Goal: Task Accomplishment & Management: Manage account settings

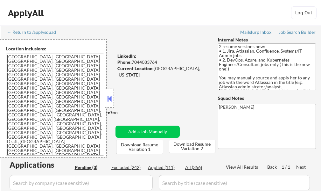
select select ""pending""
click at [110, 98] on button at bounding box center [109, 99] width 7 height 10
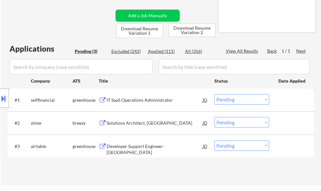
scroll to position [127, 0]
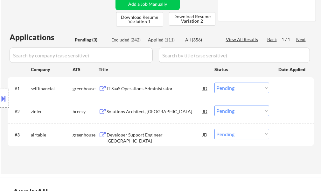
click at [133, 90] on div "IT SaaS Operations Administrator" at bounding box center [155, 88] width 96 height 6
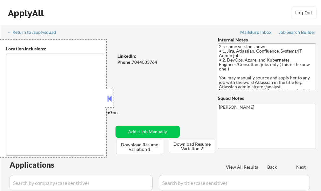
select select ""pending""
type textarea "Charlottesville, VA Albemarle, VA Crozet, VA Ruckersville, VA Keswick, VA Early…"
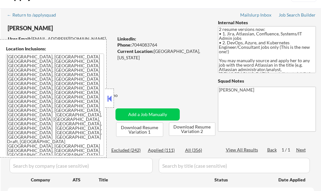
scroll to position [32, 0]
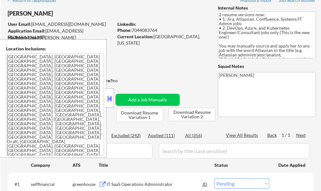
click at [112, 94] on button at bounding box center [109, 99] width 7 height 10
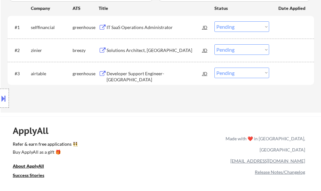
scroll to position [191, 0]
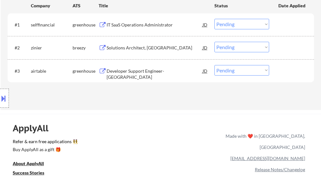
click at [234, 24] on select "Choose an option... Pending Applied Excluded (Questions) Excluded (Expired) Exc…" at bounding box center [242, 24] width 55 height 11
click at [215, 19] on select "Choose an option... Pending Applied Excluded (Questions) Excluded (Expired) Exc…" at bounding box center [242, 24] width 55 height 11
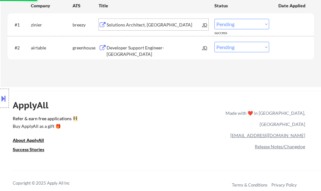
click at [129, 25] on div "Solutions Architect, US" at bounding box center [155, 25] width 96 height 6
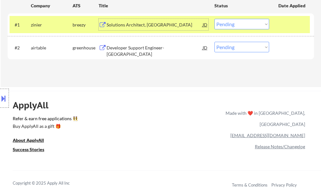
click at [219, 24] on select "Choose an option... Pending Applied Excluded (Questions) Excluded (Expired) Exc…" at bounding box center [242, 24] width 55 height 11
click at [215, 19] on select "Choose an option... Pending Applied Excluded (Questions) Excluded (Expired) Exc…" at bounding box center [242, 24] width 55 height 11
click at [300, 22] on div at bounding box center [293, 24] width 28 height 11
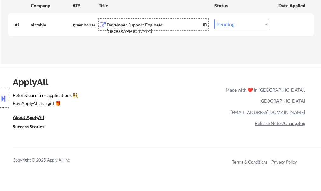
click at [142, 21] on div "Developer Support Engineer- East Coast" at bounding box center [155, 24] width 96 height 11
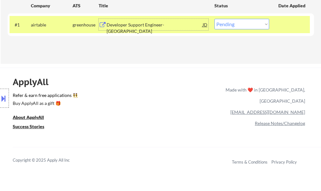
click at [239, 25] on select "Choose an option... Pending Applied Excluded (Questions) Excluded (Expired) Exc…" at bounding box center [242, 24] width 55 height 11
select select ""excluded""
click at [215, 19] on select "Choose an option... Pending Applied Excluded (Questions) Excluded (Expired) Exc…" at bounding box center [242, 24] width 55 height 11
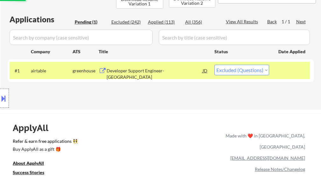
scroll to position [64, 0]
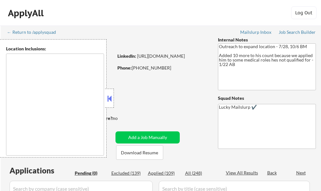
type textarea "[GEOGRAPHIC_DATA], [GEOGRAPHIC_DATA] [GEOGRAPHIC_DATA], [GEOGRAPHIC_DATA] [GEOG…"
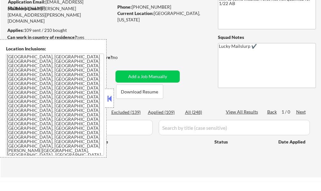
scroll to position [64, 0]
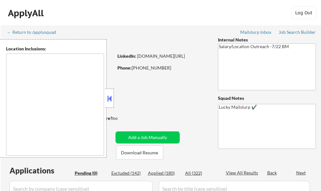
type textarea "Atlanta, GA Decatur, GA East Point, GA Brookhaven, GA Sandy Springs, GA Dunwood…"
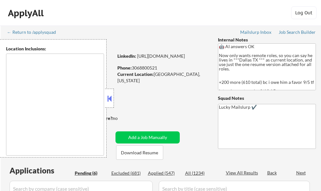
select select ""pending""
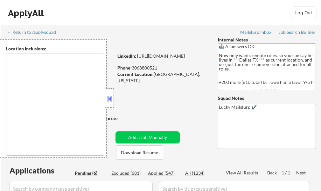
click at [106, 97] on div at bounding box center [109, 98] width 9 height 19
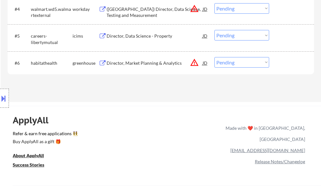
scroll to position [287, 0]
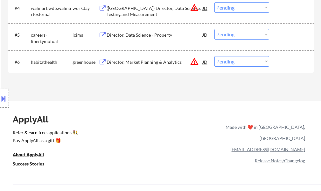
click at [157, 59] on div "Director, Market Planning & Analytics" at bounding box center [155, 62] width 96 height 6
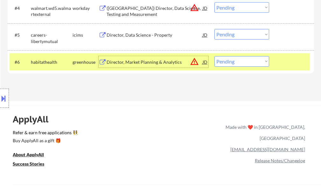
click at [236, 62] on select "Choose an option... Pending Applied Excluded (Questions) Excluded (Expired) Exc…" at bounding box center [242, 61] width 55 height 11
select select ""excluded__location_""
click at [215, 56] on select "Choose an option... Pending Applied Excluded (Questions) Excluded (Expired) Exc…" at bounding box center [242, 61] width 55 height 11
click at [291, 58] on div at bounding box center [293, 61] width 28 height 11
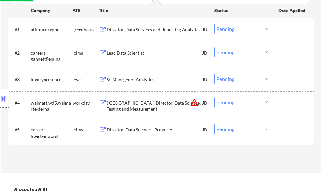
scroll to position [191, 0]
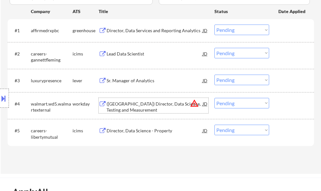
click at [133, 108] on div "(USA) Director, Data Science, Testing and Measurement" at bounding box center [155, 107] width 96 height 12
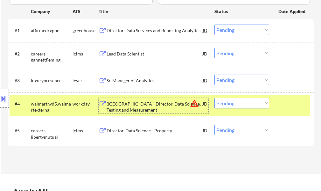
click at [229, 105] on select "Choose an option... Pending Applied Excluded (Questions) Excluded (Expired) Exc…" at bounding box center [242, 103] width 55 height 11
click at [215, 98] on select "Choose an option... Pending Applied Excluded (Questions) Excluded (Expired) Exc…" at bounding box center [242, 103] width 55 height 11
select select ""pending""
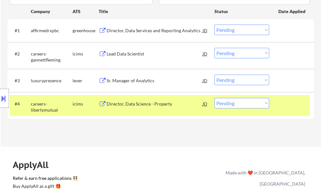
click at [162, 33] on div "Director, Data Services and Reporting Analytics" at bounding box center [155, 30] width 96 height 6
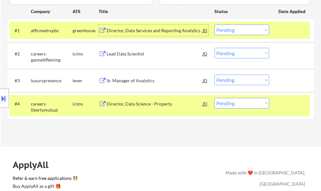
click at [243, 31] on select "Choose an option... Pending Applied Excluded (Questions) Excluded (Expired) Exc…" at bounding box center [242, 30] width 55 height 11
click at [215, 25] on select "Choose an option... Pending Applied Excluded (Questions) Excluded (Expired) Exc…" at bounding box center [242, 30] width 55 height 11
select select ""pending""
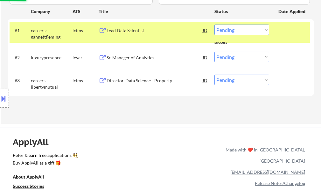
click at [279, 102] on div "Applications Pending (3) Excluded (683) Applied (548) All (1234) View All Resul…" at bounding box center [161, 43] width 307 height 138
click at [276, 29] on div "#1 careers-gannettfleming icims Lead Data Scientist JD Choose an option... Pend…" at bounding box center [160, 32] width 301 height 21
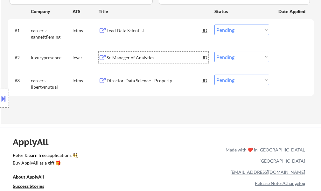
click at [136, 58] on div "Sr. Manager of Analytics" at bounding box center [155, 57] width 96 height 6
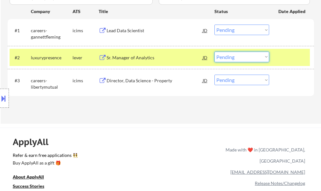
click at [230, 55] on select "Choose an option... Pending Applied Excluded (Questions) Excluded (Expired) Exc…" at bounding box center [242, 57] width 55 height 11
click at [215, 52] on select "Choose an option... Pending Applied Excluded (Questions) Excluded (Expired) Exc…" at bounding box center [242, 57] width 55 height 11
select select ""pending""
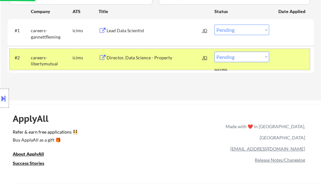
click at [290, 54] on div at bounding box center [293, 57] width 28 height 11
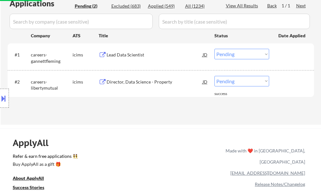
scroll to position [127, 0]
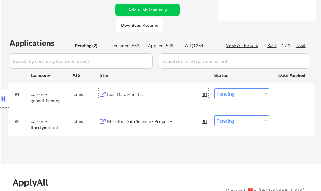
click at [136, 93] on div "Lead Data Scientist" at bounding box center [155, 94] width 96 height 6
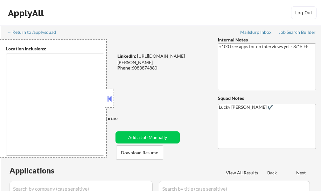
select select ""pending""
type textarea "remote"
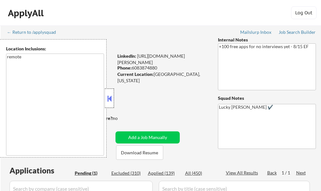
click at [111, 93] on div at bounding box center [109, 98] width 9 height 19
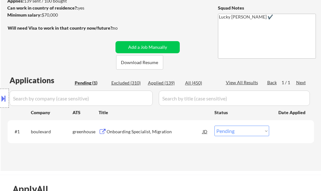
scroll to position [96, 0]
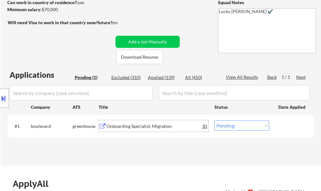
click at [144, 127] on div "Onboarding Specialist, Migration" at bounding box center [155, 126] width 96 height 6
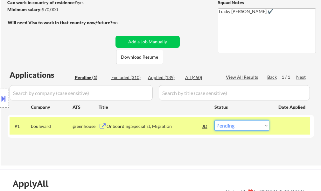
click at [240, 129] on select "Choose an option... Pending Applied Excluded (Questions) Excluded (Expired) Exc…" at bounding box center [242, 125] width 55 height 11
select select ""applied""
click at [215, 120] on select "Choose an option... Pending Applied Excluded (Questions) Excluded (Expired) Exc…" at bounding box center [242, 125] width 55 height 11
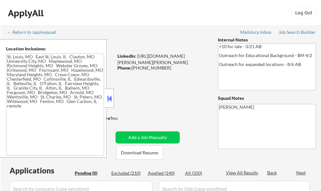
type textarea "[GEOGRAPHIC_DATA], [GEOGRAPHIC_DATA] [GEOGRAPHIC_DATA][PERSON_NAME], [GEOGRAPHI…"
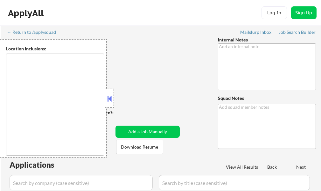
type textarea "[PERSON_NAME]"
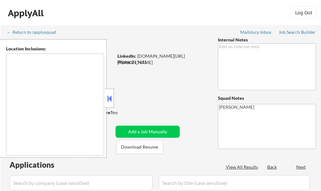
type textarea "remote"
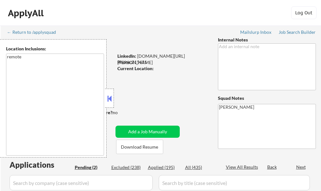
select select ""pending""
click at [111, 99] on button at bounding box center [109, 99] width 7 height 10
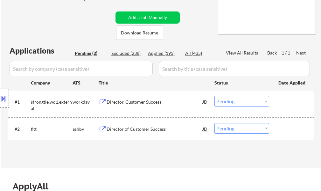
scroll to position [127, 0]
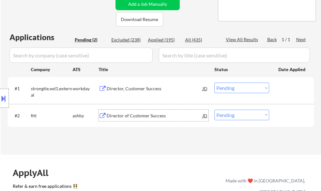
click at [136, 117] on div "Director of Customer Success" at bounding box center [155, 115] width 96 height 6
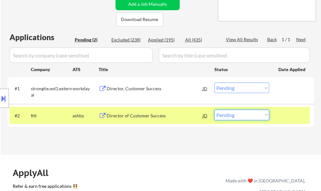
click at [237, 116] on select "Choose an option... Pending Applied Excluded (Questions) Excluded (Expired) Exc…" at bounding box center [242, 115] width 55 height 11
select select ""applied""
click at [215, 110] on select "Choose an option... Pending Applied Excluded (Questions) Excluded (Expired) Exc…" at bounding box center [242, 115] width 55 height 11
click at [308, 115] on div "#2 [PERSON_NAME] Director of Customer Success JD Choose an option... Pending Ap…" at bounding box center [160, 115] width 301 height 17
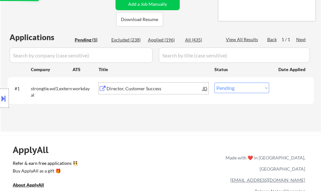
click at [143, 88] on div "Director, Customer Success" at bounding box center [155, 88] width 96 height 6
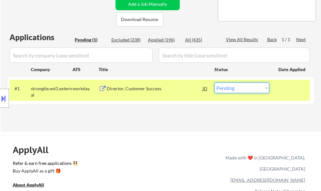
click at [234, 91] on select "Choose an option... Pending Applied Excluded (Questions) Excluded (Expired) Exc…" at bounding box center [242, 88] width 55 height 11
select select ""applied""
click at [215, 83] on select "Choose an option... Pending Applied Excluded (Questions) Excluded (Expired) Exc…" at bounding box center [242, 88] width 55 height 11
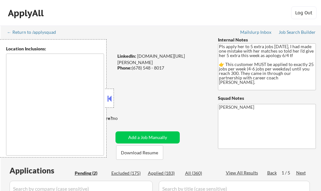
type textarea "Atlanta, GA Decatur, GA East Point, GA Brookhaven, GA Sandy Springs, GA Dunwood…"
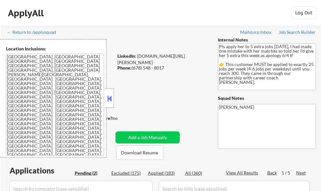
select select ""pending""
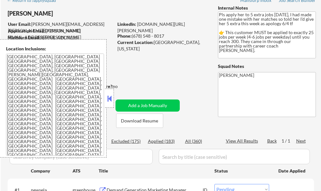
click at [109, 97] on button at bounding box center [109, 99] width 7 height 10
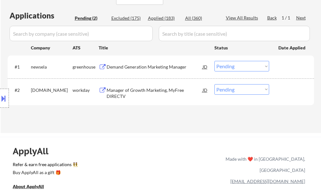
scroll to position [159, 0]
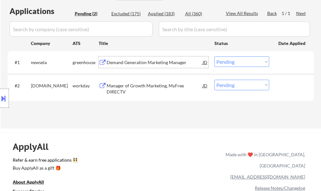
click at [137, 65] on div "Demand Generation Marketing Manager" at bounding box center [155, 62] width 96 height 6
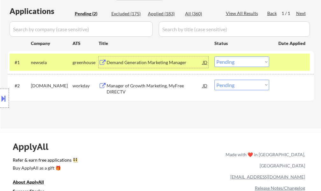
click at [243, 60] on select "Choose an option... Pending Applied Excluded (Questions) Excluded (Expired) Exc…" at bounding box center [242, 61] width 55 height 11
click at [215, 56] on select "Choose an option... Pending Applied Excluded (Questions) Excluded (Expired) Exc…" at bounding box center [242, 61] width 55 height 11
click at [281, 59] on div at bounding box center [293, 61] width 28 height 11
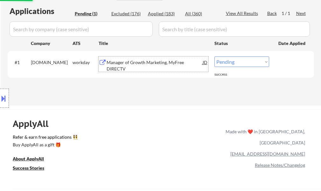
click at [151, 61] on div "Manager of Growth Marketing, MyFree DIRECTV" at bounding box center [155, 65] width 96 height 12
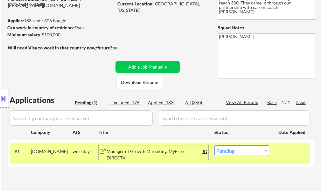
scroll to position [127, 0]
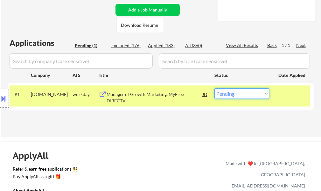
click at [237, 96] on select "Choose an option... Pending Applied Excluded (Questions) Excluded (Expired) Exc…" at bounding box center [242, 93] width 55 height 11
select select ""applied""
click at [215, 88] on select "Choose an option... Pending Applied Excluded (Questions) Excluded (Expired) Exc…" at bounding box center [242, 93] width 55 height 11
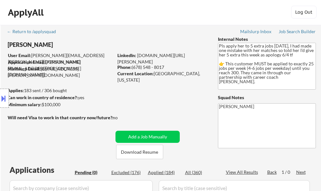
scroll to position [0, 0]
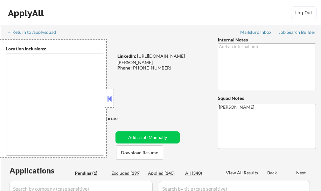
type textarea "Charleston, SC Mount Pleasant, SC North Charleston, SC James Island, SC Isle of…"
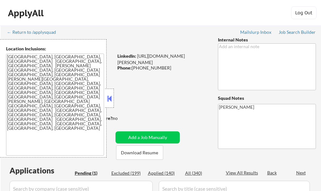
select select ""pending""
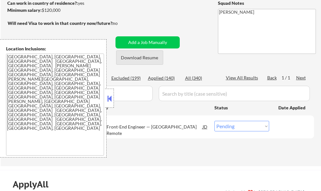
scroll to position [96, 0]
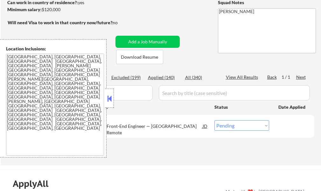
click at [109, 96] on button at bounding box center [109, 99] width 7 height 10
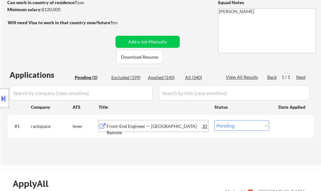
click at [149, 126] on div "Front-End Engineer — US Remote" at bounding box center [155, 129] width 96 height 12
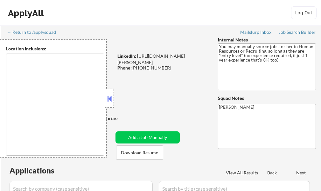
select select ""pending""
type textarea "It seems there is a misunderstanding in the location specified as "Remote." "Re…"
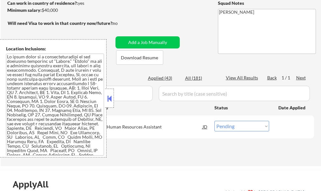
scroll to position [96, 0]
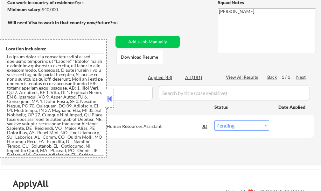
click at [110, 103] on button at bounding box center [109, 99] width 7 height 10
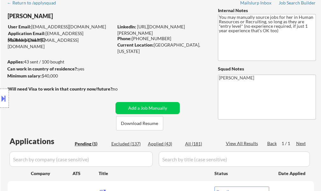
scroll to position [64, 0]
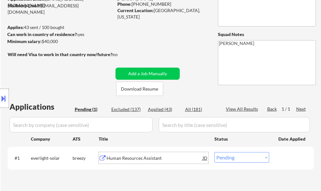
click at [136, 157] on div "Human Resources Assistant" at bounding box center [155, 158] width 96 height 6
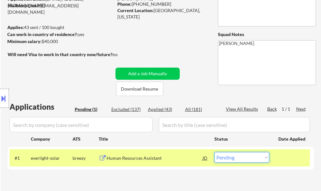
click at [243, 158] on select "Choose an option... Pending Applied Excluded (Questions) Excluded (Expired) Exc…" at bounding box center [242, 157] width 55 height 11
select select ""excluded""
click at [215, 152] on select "Choose an option... Pending Applied Excluded (Questions) Excluded (Expired) Exc…" at bounding box center [242, 157] width 55 height 11
click at [285, 153] on div at bounding box center [293, 157] width 28 height 11
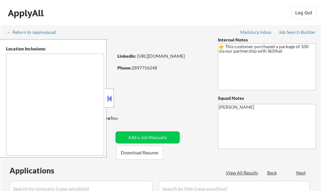
select select ""pending""
type textarea "Toronto, ON Etobicoke, ON Scarborough, ON North York, ON East York, ON York, ON…"
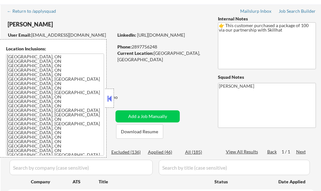
scroll to position [32, 0]
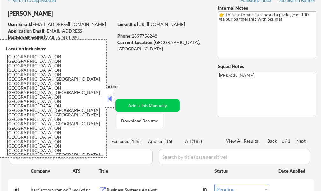
click at [108, 99] on button at bounding box center [109, 99] width 7 height 10
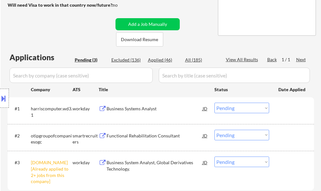
scroll to position [127, 0]
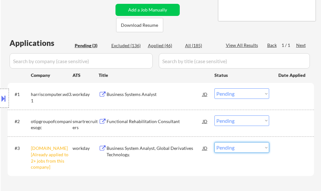
click at [222, 146] on select "Choose an option... Pending Applied Excluded (Questions) Excluded (Expired) Exc…" at bounding box center [242, 147] width 55 height 11
select select ""excluded__other_""
click at [215, 142] on select "Choose an option... Pending Applied Excluded (Questions) Excluded (Expired) Exc…" at bounding box center [242, 147] width 55 height 11
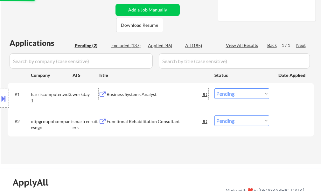
click at [119, 100] on div "Business Systems Analyst" at bounding box center [155, 93] width 96 height 11
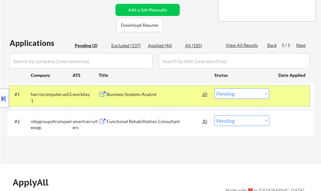
click at [289, 97] on div at bounding box center [293, 93] width 28 height 11
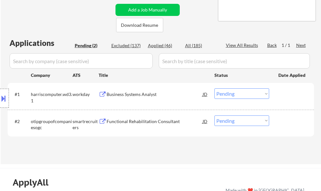
click at [148, 91] on div "Business Systems Analyst" at bounding box center [155, 94] width 96 height 6
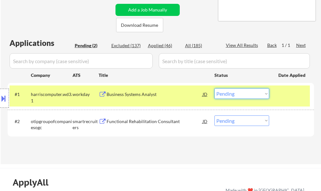
click at [243, 96] on select "Choose an option... Pending Applied Excluded (Questions) Excluded (Expired) Exc…" at bounding box center [242, 93] width 55 height 11
click at [215, 88] on select "Choose an option... Pending Applied Excluded (Questions) Excluded (Expired) Exc…" at bounding box center [242, 93] width 55 height 11
click at [283, 99] on div at bounding box center [293, 93] width 28 height 11
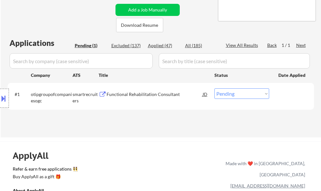
click at [126, 98] on div "Functional Rehabilitation Consultant" at bounding box center [155, 93] width 96 height 11
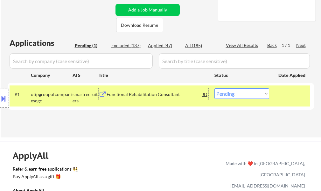
click at [242, 95] on select "Choose an option... Pending Applied Excluded (Questions) Excluded (Expired) Exc…" at bounding box center [242, 93] width 55 height 11
select select ""excluded__expired_""
click at [215, 88] on select "Choose an option... Pending Applied Excluded (Questions) Excluded (Expired) Exc…" at bounding box center [242, 93] width 55 height 11
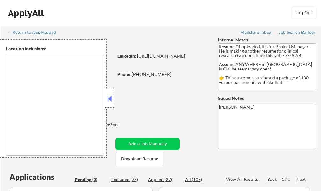
type textarea "country:[GEOGRAPHIC_DATA]"
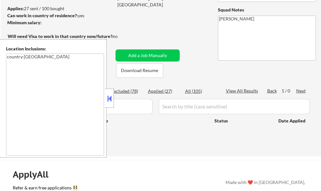
scroll to position [96, 0]
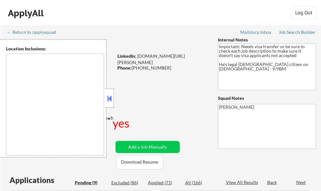
type textarea "South San Francisco, CA Daly City, CA Brisbane, CA Colma, CA Pacifica, CA San B…"
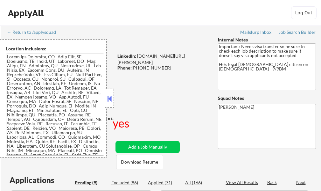
select select ""pending""
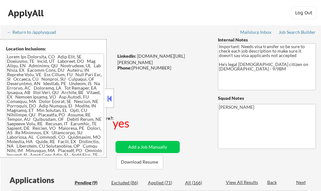
select select ""pending""
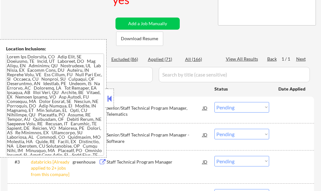
scroll to position [127, 0]
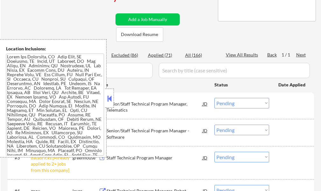
click at [113, 99] on div at bounding box center [109, 98] width 9 height 19
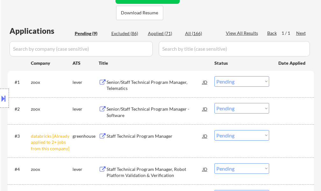
scroll to position [159, 0]
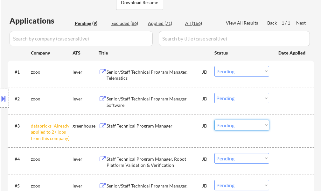
click at [230, 128] on select "Choose an option... Pending Applied Excluded (Questions) Excluded (Expired) Exc…" at bounding box center [242, 125] width 55 height 11
click at [215, 120] on select "Choose an option... Pending Applied Excluded (Questions) Excluded (Expired) Exc…" at bounding box center [242, 125] width 55 height 11
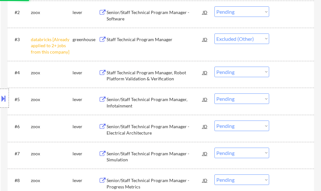
scroll to position [287, 0]
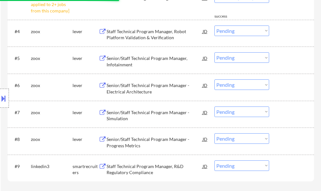
select select ""pending""
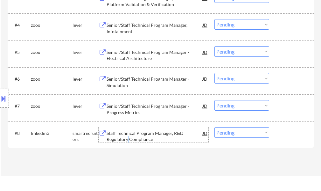
click at [129, 137] on div "Staff Technical Program Manager, R&D Regulatory Compliance" at bounding box center [155, 136] width 96 height 12
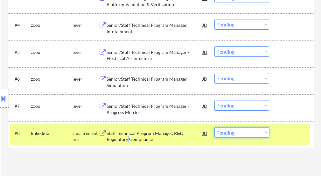
click at [240, 133] on select "Choose an option... Pending Applied Excluded (Questions) Excluded (Expired) Exc…" at bounding box center [242, 132] width 55 height 11
select select ""applied""
click at [215, 127] on select "Choose an option... Pending Applied Excluded (Questions) Excluded (Expired) Exc…" at bounding box center [242, 132] width 55 height 11
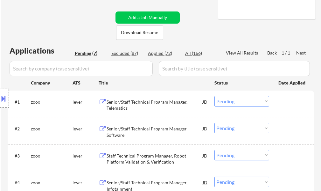
scroll to position [127, 0]
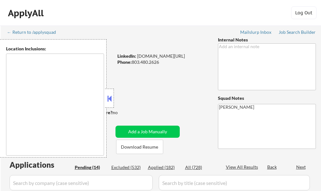
type textarea "[GEOGRAPHIC_DATA], [GEOGRAPHIC_DATA] [GEOGRAPHIC_DATA], [GEOGRAPHIC_DATA] [GEOG…"
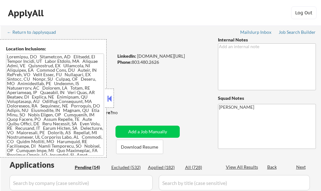
select select ""pending""
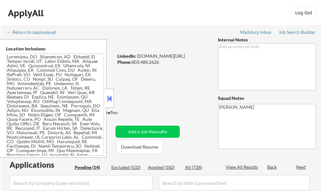
select select ""pending""
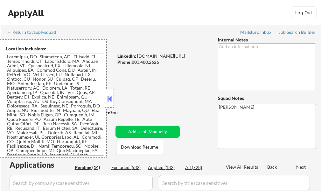
select select ""pending""
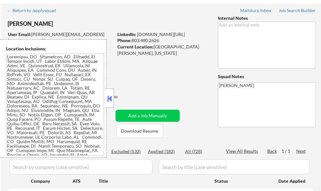
scroll to position [32, 0]
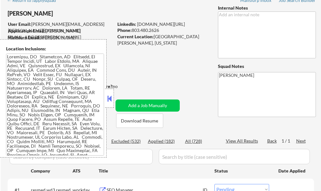
click at [110, 99] on button at bounding box center [109, 99] width 7 height 10
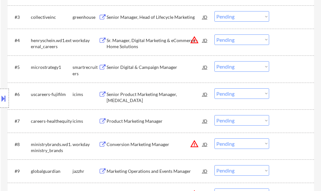
scroll to position [159, 0]
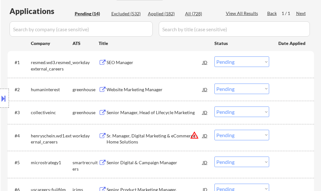
click at [117, 61] on div "SEO Manager" at bounding box center [155, 62] width 96 height 6
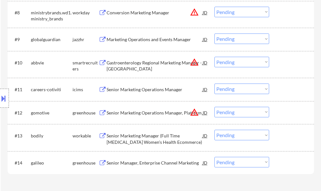
scroll to position [446, 0]
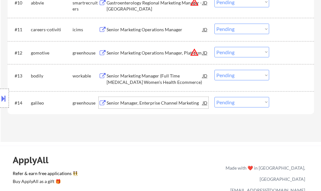
click at [145, 101] on div "Senior Manager, Enterprise Channel Marketing" at bounding box center [155, 103] width 96 height 6
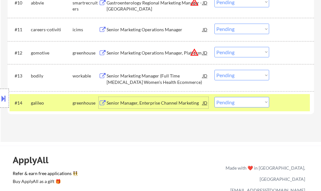
click at [235, 104] on select "Choose an option... Pending Applied Excluded (Questions) Excluded (Expired) Exc…" at bounding box center [242, 102] width 55 height 11
select select ""excluded""
click at [215, 97] on select "Choose an option... Pending Applied Excluded (Questions) Excluded (Expired) Exc…" at bounding box center [242, 102] width 55 height 11
click at [285, 104] on div at bounding box center [293, 102] width 28 height 11
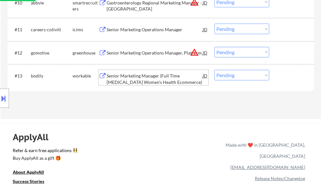
click at [176, 79] on div "Senior Marketing Manager (Full Time Retainer Women's Health Ecommerce)" at bounding box center [155, 79] width 96 height 12
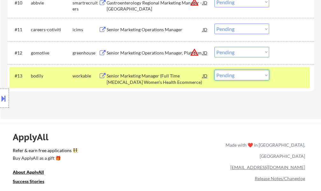
click at [232, 77] on select "Choose an option... Pending Applied Excluded (Questions) Excluded (Expired) Exc…" at bounding box center [242, 75] width 55 height 11
select select ""excluded""
click at [215, 70] on select "Choose an option... Pending Applied Excluded (Questions) Excluded (Expired) Exc…" at bounding box center [242, 75] width 55 height 11
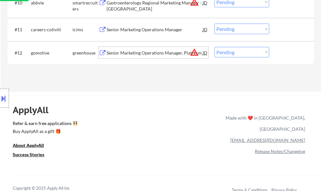
click at [169, 53] on div "Senior Marketing Operations Manager, Platform" at bounding box center [155, 53] width 96 height 6
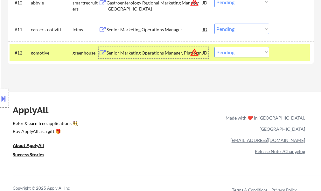
click at [238, 51] on select "Choose an option... Pending Applied Excluded (Questions) Excluded (Expired) Exc…" at bounding box center [242, 52] width 55 height 11
select select ""excluded__bad_match_""
click at [215, 47] on select "Choose an option... Pending Applied Excluded (Questions) Excluded (Expired) Exc…" at bounding box center [242, 52] width 55 height 11
click at [277, 52] on div "#12 gomotive greenhouse Senior Marketing Operations Manager, Platform JD warnin…" at bounding box center [160, 52] width 301 height 17
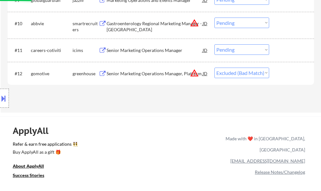
scroll to position [414, 0]
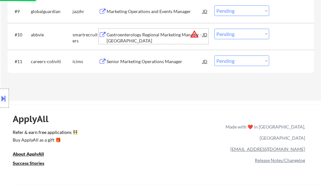
click at [143, 36] on div "Gastroenterology Regional Marketing Manager - West Region" at bounding box center [155, 38] width 96 height 12
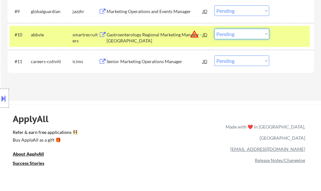
click at [233, 33] on select "Choose an option... Pending Applied Excluded (Questions) Excluded (Expired) Exc…" at bounding box center [242, 34] width 55 height 11
click at [215, 29] on select "Choose an option... Pending Applied Excluded (Questions) Excluded (Expired) Exc…" at bounding box center [242, 34] width 55 height 11
click at [287, 31] on div at bounding box center [293, 34] width 28 height 11
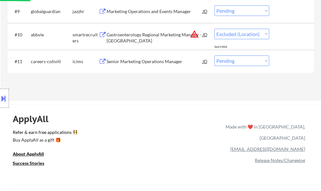
select select ""pending""
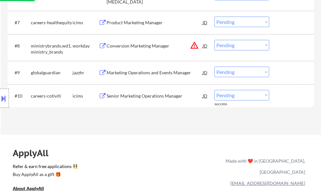
scroll to position [350, 0]
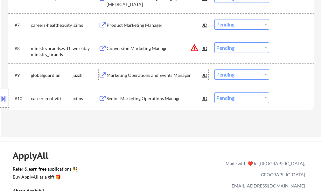
click at [152, 75] on div "Marketing Operations and Events Manager" at bounding box center [155, 75] width 96 height 6
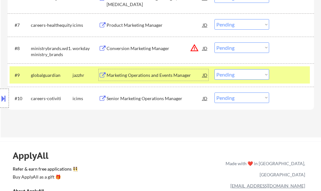
click at [253, 72] on select "Choose an option... Pending Applied Excluded (Questions) Excluded (Expired) Exc…" at bounding box center [242, 74] width 55 height 11
click at [215, 69] on select "Choose an option... Pending Applied Excluded (Questions) Excluded (Expired) Exc…" at bounding box center [242, 74] width 55 height 11
click at [286, 73] on div at bounding box center [293, 74] width 28 height 11
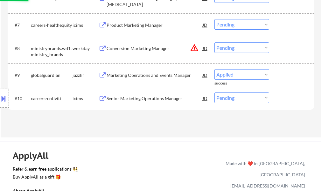
select select ""pending""
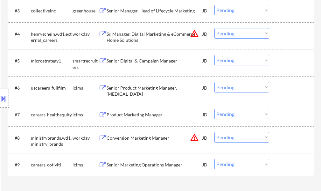
scroll to position [319, 0]
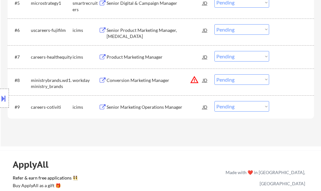
click at [152, 85] on div "Conversion Marketing Manager" at bounding box center [155, 79] width 96 height 11
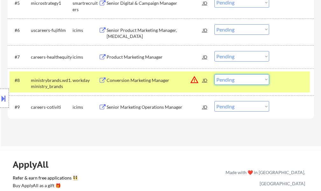
click at [226, 78] on select "Choose an option... Pending Applied Excluded (Questions) Excluded (Expired) Exc…" at bounding box center [242, 79] width 55 height 11
click at [215, 74] on select "Choose an option... Pending Applied Excluded (Questions) Excluded (Expired) Exc…" at bounding box center [242, 79] width 55 height 11
click at [281, 81] on div at bounding box center [293, 79] width 28 height 11
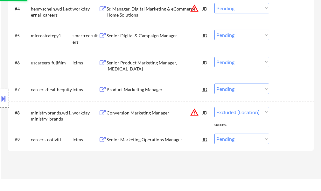
scroll to position [255, 0]
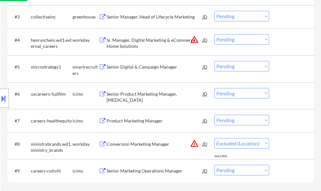
select select ""pending""
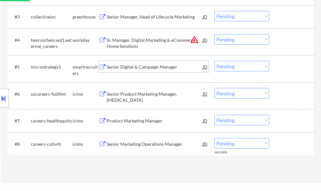
click at [134, 65] on div "Senior Digital & Campaign Manager" at bounding box center [155, 67] width 96 height 6
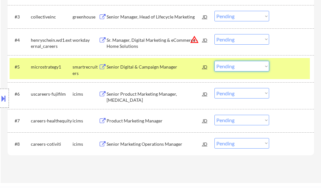
click at [227, 65] on select "Choose an option... Pending Applied Excluded (Questions) Excluded (Expired) Exc…" at bounding box center [242, 66] width 55 height 11
click at [215, 61] on select "Choose an option... Pending Applied Excluded (Questions) Excluded (Expired) Exc…" at bounding box center [242, 66] width 55 height 11
click at [299, 69] on div at bounding box center [293, 66] width 28 height 11
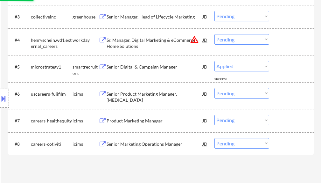
select select ""pending""
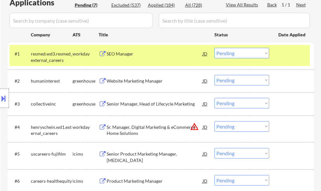
scroll to position [159, 0]
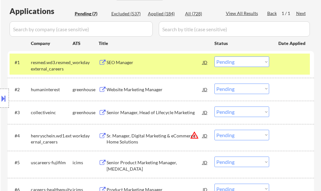
click at [276, 62] on div "#1 resmed.wd3.resmed_external_careers workday SEO Manager JD Choose an option..…" at bounding box center [160, 64] width 301 height 21
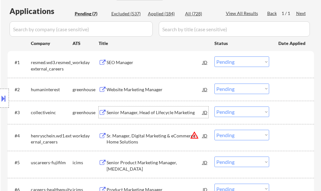
click at [148, 110] on div "Senior Manager, Head of Lifecycle Marketing" at bounding box center [155, 112] width 96 height 6
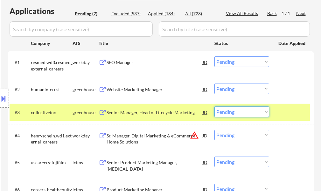
click at [232, 114] on select "Choose an option... Pending Applied Excluded (Questions) Excluded (Expired) Exc…" at bounding box center [242, 111] width 55 height 11
click at [215, 106] on select "Choose an option... Pending Applied Excluded (Questions) Excluded (Expired) Exc…" at bounding box center [242, 111] width 55 height 11
click at [287, 114] on div at bounding box center [293, 111] width 28 height 11
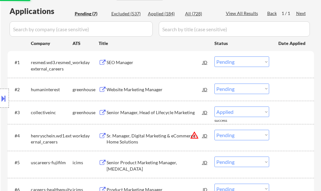
select select ""pending""
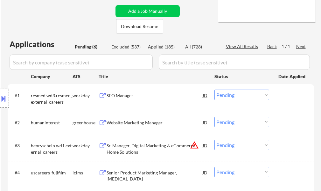
scroll to position [127, 0]
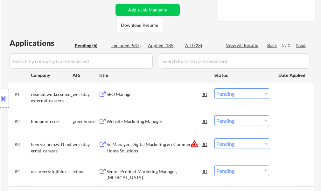
click at [124, 118] on div "Website Marketing Manager" at bounding box center [155, 120] width 96 height 11
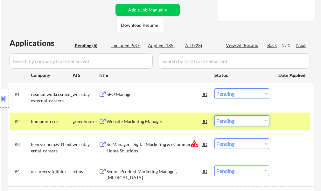
click at [245, 120] on select "Choose an option... Pending Applied Excluded (Questions) Excluded (Expired) Exc…" at bounding box center [242, 120] width 55 height 11
click at [215, 115] on select "Choose an option... Pending Applied Excluded (Questions) Excluded (Expired) Exc…" at bounding box center [242, 120] width 55 height 11
select select ""pending""
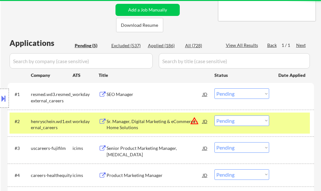
click at [294, 117] on div at bounding box center [293, 120] width 28 height 11
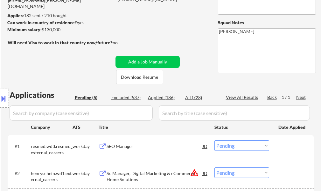
scroll to position [32, 0]
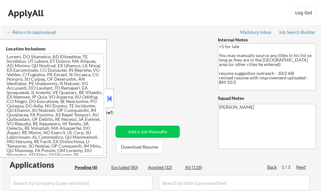
select select ""pending""
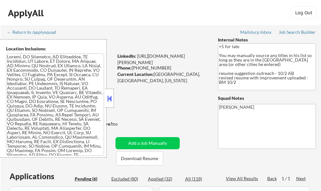
click at [112, 98] on button at bounding box center [109, 99] width 7 height 10
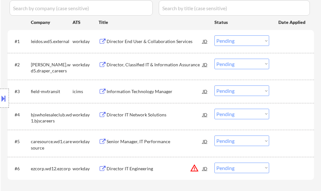
scroll to position [223, 0]
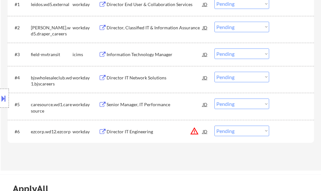
click at [140, 129] on div "Director IT Engineering" at bounding box center [155, 131] width 96 height 6
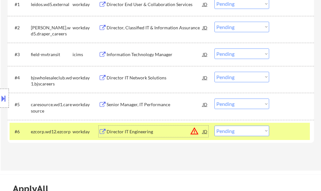
click at [246, 133] on select "Choose an option... Pending Applied Excluded (Questions) Excluded (Expired) Exc…" at bounding box center [242, 131] width 55 height 11
select select ""excluded__location_""
click at [215, 126] on select "Choose an option... Pending Applied Excluded (Questions) Excluded (Expired) Exc…" at bounding box center [242, 131] width 55 height 11
click at [281, 125] on div "#6 ezcorp.wd12.ezcorp workday Director IT Engineering JD warning_amber Choose a…" at bounding box center [160, 131] width 301 height 17
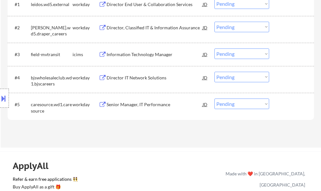
click at [150, 104] on div "Senior Manager, IT Performance" at bounding box center [155, 104] width 96 height 6
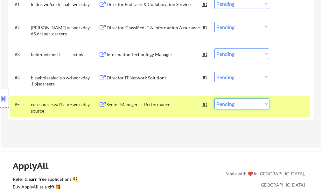
click at [221, 106] on select "Choose an option... Pending Applied Excluded (Questions) Excluded (Expired) Exc…" at bounding box center [242, 103] width 55 height 11
select select ""applied""
click at [215, 98] on select "Choose an option... Pending Applied Excluded (Questions) Excluded (Expired) Exc…" at bounding box center [242, 103] width 55 height 11
click at [282, 107] on div at bounding box center [293, 103] width 28 height 11
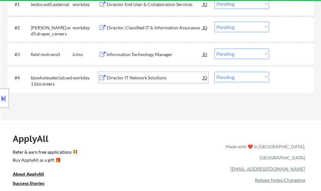
click at [142, 82] on div "Director IT Network Solutions" at bounding box center [155, 77] width 96 height 11
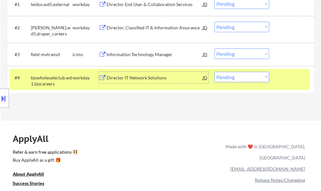
click at [227, 82] on select "Choose an option... Pending Applied Excluded (Questions) Excluded (Expired) Exc…" at bounding box center [242, 77] width 55 height 11
select select ""excluded__bad_match_""
click at [215, 72] on select "Choose an option... Pending Applied Excluded (Questions) Excluded (Expired) Exc…" at bounding box center [242, 77] width 55 height 11
click at [289, 76] on div at bounding box center [293, 77] width 28 height 11
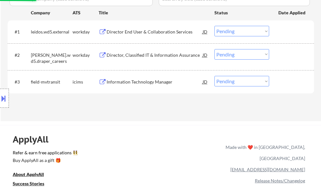
scroll to position [159, 0]
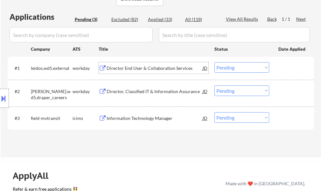
click at [129, 64] on div "Director End User & Collaboration Services" at bounding box center [155, 67] width 96 height 11
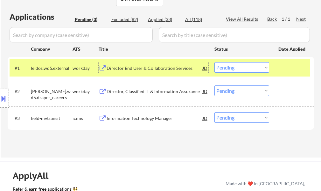
click at [234, 63] on select "Choose an option... Pending Applied Excluded (Questions) Excluded (Expired) Exc…" at bounding box center [242, 67] width 55 height 11
click at [215, 62] on select "Choose an option... Pending Applied Excluded (Questions) Excluded (Expired) Exc…" at bounding box center [242, 67] width 55 height 11
click at [285, 65] on div at bounding box center [293, 67] width 28 height 11
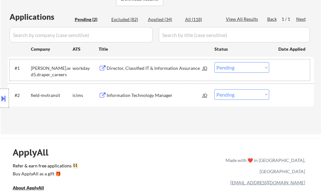
click at [170, 65] on div "Director, Classified IT & Information Assurance" at bounding box center [155, 67] width 96 height 11
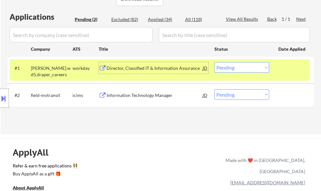
click at [225, 66] on select "Choose an option... Pending Applied Excluded (Questions) Excluded (Expired) Exc…" at bounding box center [242, 67] width 55 height 11
click at [215, 62] on select "Choose an option... Pending Applied Excluded (Questions) Excluded (Expired) Exc…" at bounding box center [242, 67] width 55 height 11
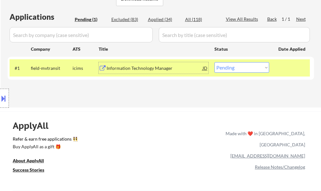
click at [153, 65] on div "Information Technology Manager" at bounding box center [155, 67] width 96 height 11
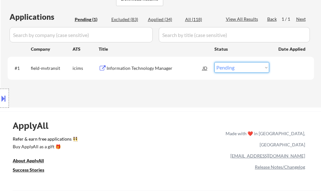
click at [256, 69] on select "Choose an option... Pending Applied Excluded (Questions) Excluded (Expired) Exc…" at bounding box center [242, 67] width 55 height 11
select select ""excluded__bad_match_""
click at [215, 62] on select "Choose an option... Pending Applied Excluded (Questions) Excluded (Expired) Exc…" at bounding box center [242, 67] width 55 height 11
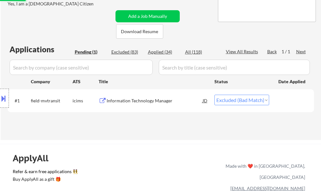
scroll to position [96, 0]
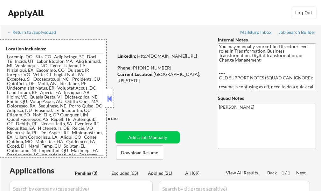
select select ""pending""
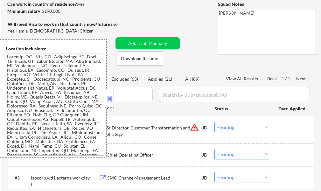
scroll to position [96, 0]
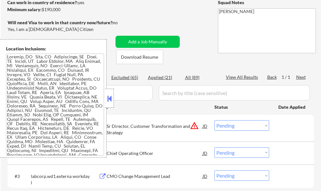
click at [108, 96] on button at bounding box center [109, 99] width 7 height 10
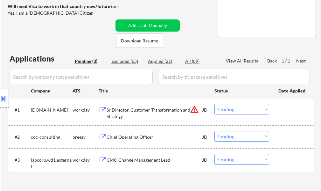
scroll to position [127, 0]
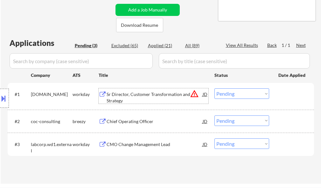
click at [125, 91] on div "Sr Director, Customer Transformation and Strategy" at bounding box center [155, 97] width 96 height 12
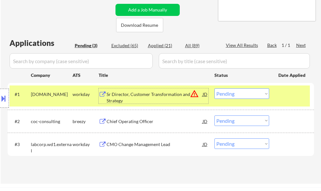
click at [284, 97] on div at bounding box center [293, 93] width 28 height 11
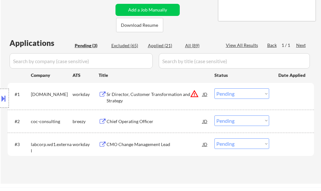
click at [132, 123] on div "Chief Operating Officer" at bounding box center [155, 121] width 96 height 6
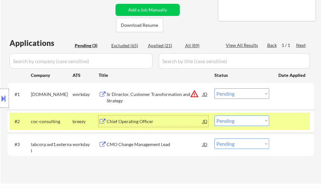
click at [161, 97] on div "Sr Director, Customer Transformation and Strategy" at bounding box center [155, 97] width 96 height 12
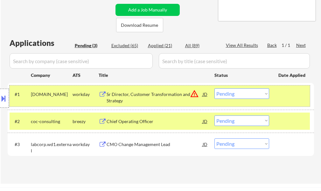
click at [303, 95] on div at bounding box center [293, 93] width 28 height 11
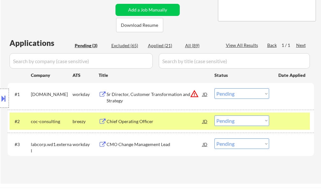
click at [291, 120] on div at bounding box center [293, 120] width 28 height 11
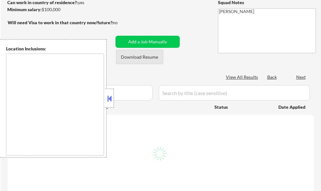
click at [111, 97] on button at bounding box center [109, 99] width 7 height 10
select select ""pending""
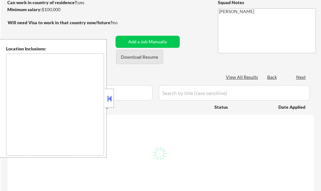
select select ""pending""
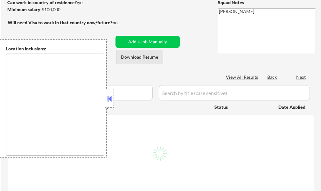
select select ""pending""
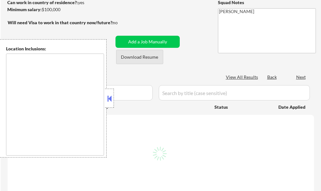
select select ""pending""
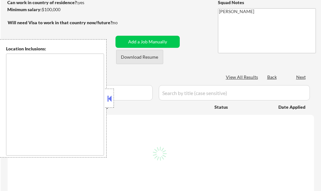
select select ""pending""
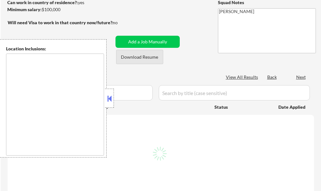
select select ""pending""
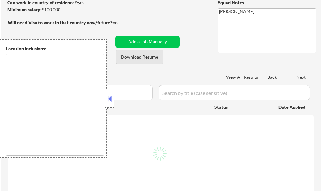
select select ""pending""
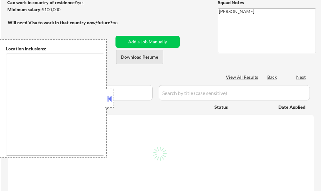
select select ""pending""
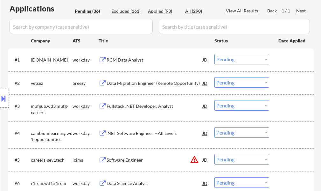
scroll to position [223, 0]
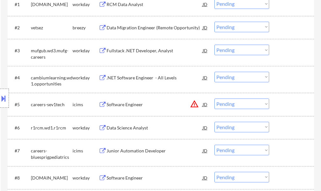
click at [144, 103] on div "Software Engineer" at bounding box center [155, 104] width 96 height 6
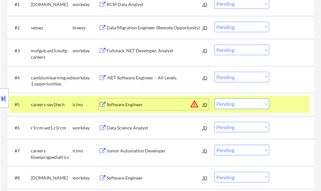
click at [282, 103] on div at bounding box center [293, 103] width 28 height 11
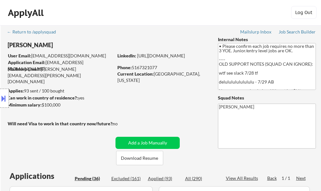
scroll to position [0, 0]
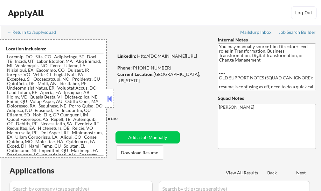
select select ""pending""
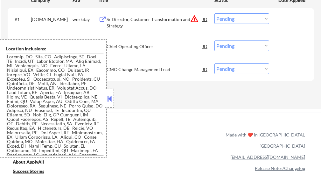
scroll to position [191, 0]
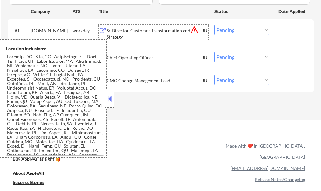
click at [133, 31] on div "Sr Director, Customer Transformation and Strategy" at bounding box center [155, 33] width 96 height 12
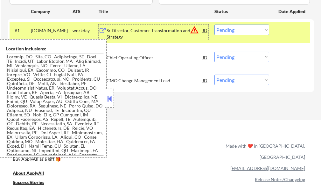
drag, startPoint x: 285, startPoint y: 29, endPoint x: 276, endPoint y: 32, distance: 10.1
click at [285, 29] on div at bounding box center [293, 30] width 28 height 11
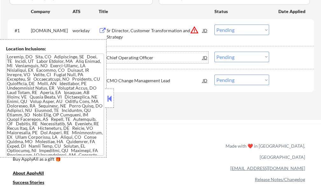
click at [146, 56] on div "Chief Operating Officer" at bounding box center [155, 57] width 96 height 6
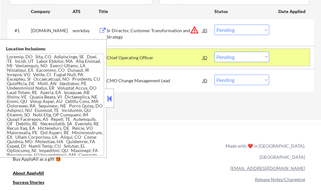
click at [286, 56] on div at bounding box center [293, 57] width 28 height 11
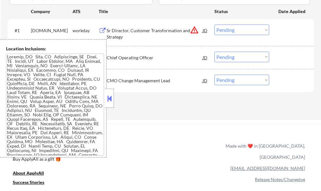
click at [155, 83] on div "CMO Change Management Lead" at bounding box center [155, 80] width 96 height 6
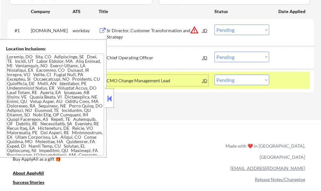
click at [228, 79] on select "Choose an option... Pending Applied Excluded (Questions) Excluded (Expired) Exc…" at bounding box center [242, 80] width 55 height 11
select select ""excluded__expired_""
click at [215, 75] on select "Choose an option... Pending Applied Excluded (Questions) Excluded (Expired) Exc…" at bounding box center [242, 80] width 55 height 11
click at [287, 77] on div at bounding box center [293, 80] width 28 height 11
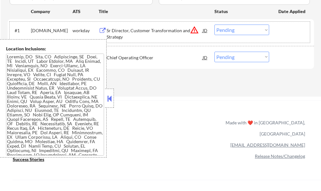
click at [152, 24] on div "#1 pluralsight.wd1.careers workday Sr Director, Customer Transformation and Str…" at bounding box center [160, 32] width 301 height 21
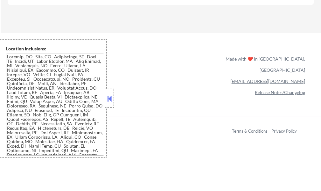
scroll to position [287, 0]
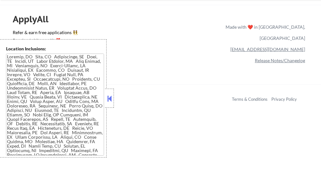
click at [141, 106] on div "Copyright © 2025 Apply All Inc Terms & Conditions Privacy Policy" at bounding box center [167, 97] width 309 height 26
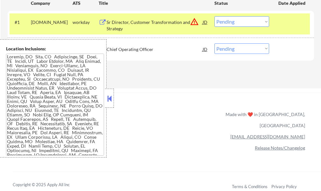
scroll to position [159, 0]
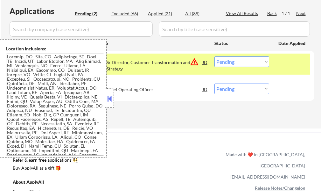
click at [111, 99] on button at bounding box center [109, 99] width 7 height 10
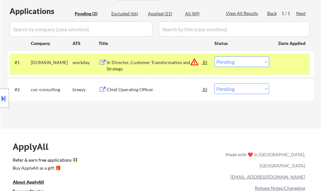
click at [287, 68] on div at bounding box center [293, 61] width 28 height 11
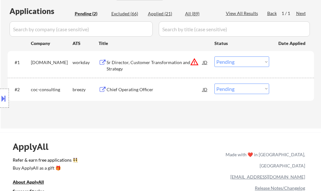
click at [120, 61] on div "Sr Director, Customer Transformation and Strategy" at bounding box center [155, 65] width 96 height 12
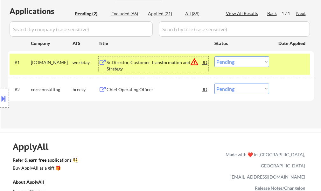
click at [126, 94] on div "Chief Operating Officer" at bounding box center [155, 88] width 96 height 11
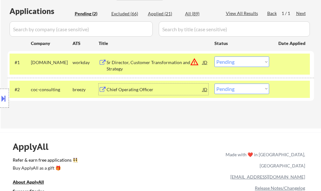
click at [280, 90] on div at bounding box center [293, 88] width 28 height 11
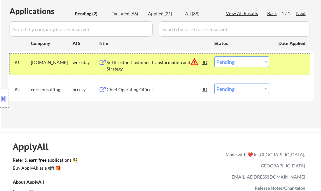
click at [281, 65] on div at bounding box center [293, 61] width 28 height 11
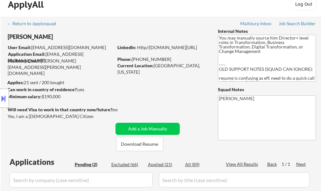
scroll to position [0, 0]
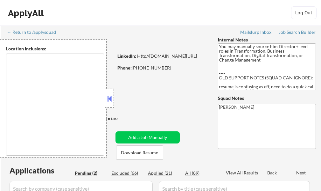
click at [111, 97] on button at bounding box center [109, 99] width 7 height 10
type textarea "[GEOGRAPHIC_DATA], [GEOGRAPHIC_DATA] [GEOGRAPHIC_DATA], [GEOGRAPHIC_DATA] [GEOG…"
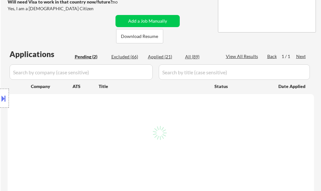
scroll to position [127, 0]
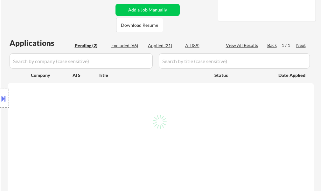
select select ""pending""
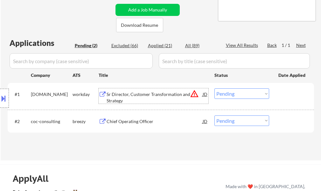
click at [120, 98] on div "Sr Director, Customer Transformation and Strategy" at bounding box center [155, 97] width 96 height 12
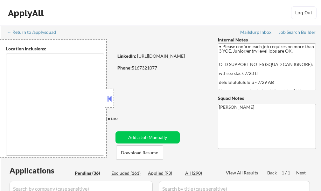
type textarea "[US_STATE], [GEOGRAPHIC_DATA] [GEOGRAPHIC_DATA], [GEOGRAPHIC_DATA] [GEOGRAPHIC_…"
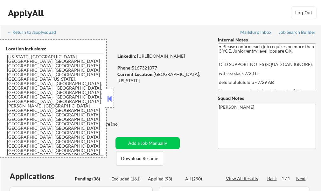
select select ""pending""
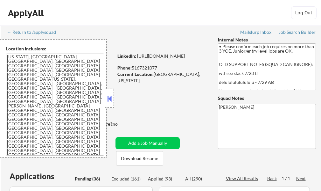
select select ""pending""
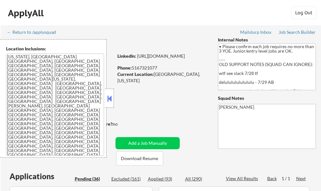
select select ""pending""
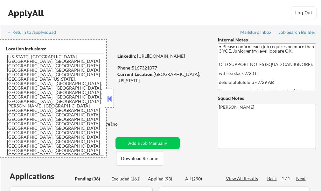
select select ""pending""
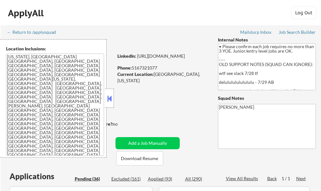
select select ""pending""
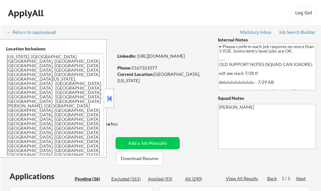
select select ""pending""
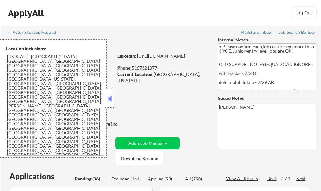
select select ""pending""
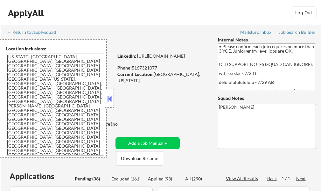
select select ""pending""
click at [111, 103] on div at bounding box center [109, 98] width 9 height 19
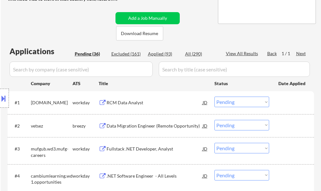
scroll to position [127, 0]
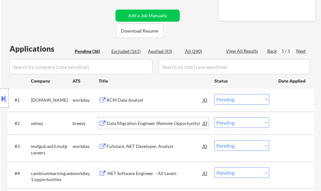
click at [119, 122] on div "Data Migration Engineer (Remote Opportunity)" at bounding box center [155, 123] width 96 height 6
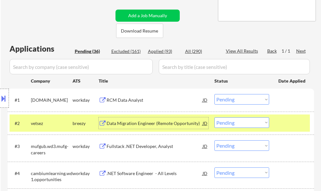
drag, startPoint x: 283, startPoint y: 125, endPoint x: 266, endPoint y: 121, distance: 18.1
click at [284, 125] on div at bounding box center [293, 122] width 28 height 11
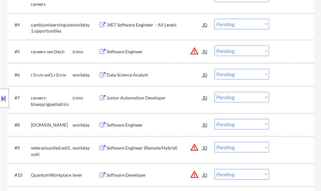
scroll to position [287, 0]
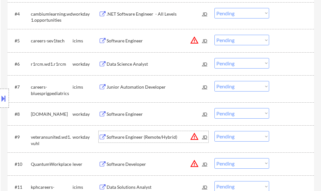
click at [134, 136] on div "Software Engineer (Remote/Hybrid)" at bounding box center [155, 137] width 96 height 6
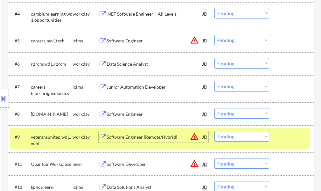
click at [225, 138] on select "Choose an option... Pending Applied Excluded (Questions) Excluded (Expired) Exc…" at bounding box center [242, 136] width 55 height 11
click at [215, 131] on select "Choose an option... Pending Applied Excluded (Questions) Excluded (Expired) Exc…" at bounding box center [242, 136] width 55 height 11
click at [276, 139] on div "#9 veteransunited.wd1.vuhl workday Software Engineer (Remote/Hybrid) JD warning…" at bounding box center [160, 138] width 301 height 21
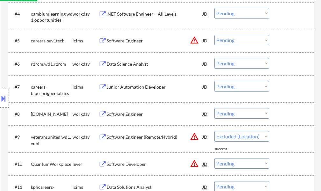
select select ""pending""
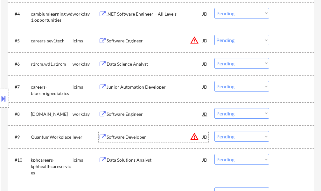
click at [141, 141] on div "Software Developer" at bounding box center [155, 136] width 96 height 11
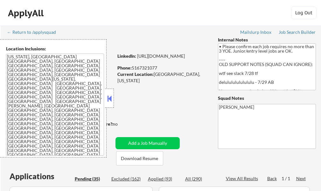
select select ""pending""
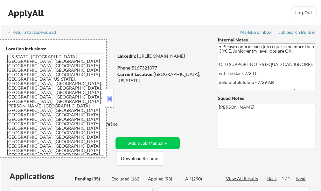
select select ""pending""
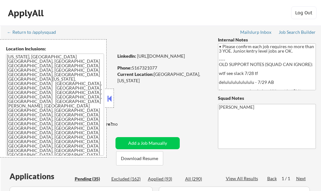
select select ""pending""
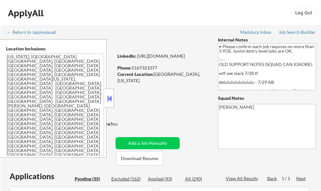
select select ""pending""
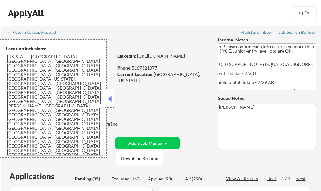
select select ""pending""
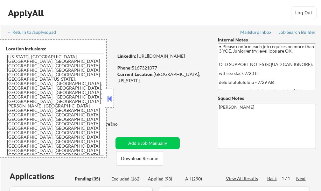
select select ""pending""
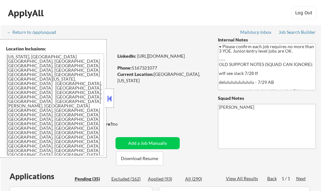
select select ""pending""
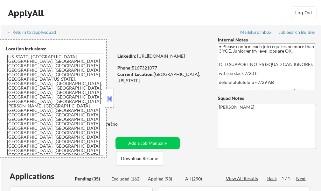
click at [108, 103] on button at bounding box center [109, 99] width 7 height 10
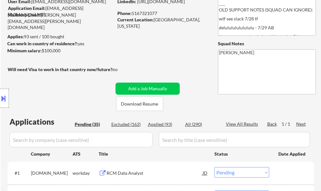
scroll to position [96, 0]
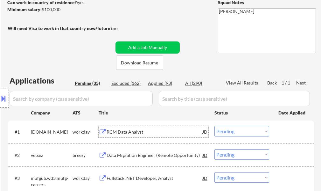
click at [130, 134] on div "RCM Data Analyst" at bounding box center [155, 132] width 96 height 6
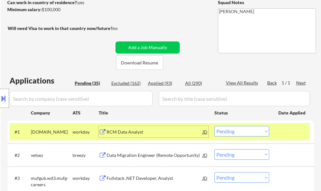
click at [156, 126] on div "RCM Data Analyst" at bounding box center [155, 131] width 96 height 11
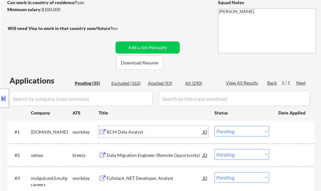
click at [233, 133] on select "Choose an option... Pending Applied Excluded (Questions) Excluded (Expired) Exc…" at bounding box center [242, 131] width 55 height 11
click at [215, 126] on select "Choose an option... Pending Applied Excluded (Questions) Excluded (Expired) Exc…" at bounding box center [242, 131] width 55 height 11
click at [281, 134] on div at bounding box center [293, 131] width 28 height 11
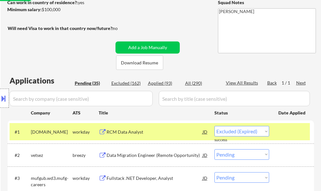
select select ""pending""
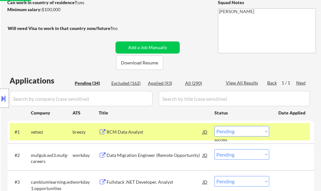
click at [281, 134] on div at bounding box center [293, 131] width 28 height 11
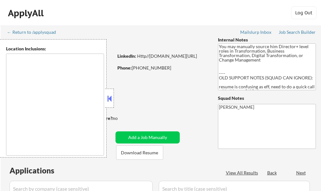
select select ""pending""
type textarea "[GEOGRAPHIC_DATA], [GEOGRAPHIC_DATA] [GEOGRAPHIC_DATA], [GEOGRAPHIC_DATA] [GEOG…"
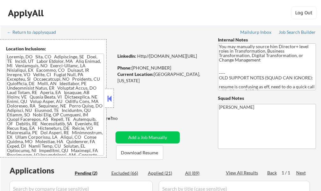
click at [109, 99] on button at bounding box center [109, 99] width 7 height 10
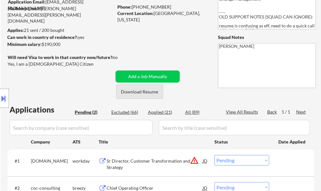
scroll to position [127, 0]
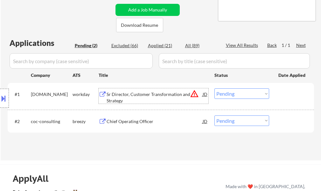
click at [135, 91] on div "Sr Director, Customer Transformation and Strategy" at bounding box center [155, 97] width 96 height 12
